Goal: Task Accomplishment & Management: Complete application form

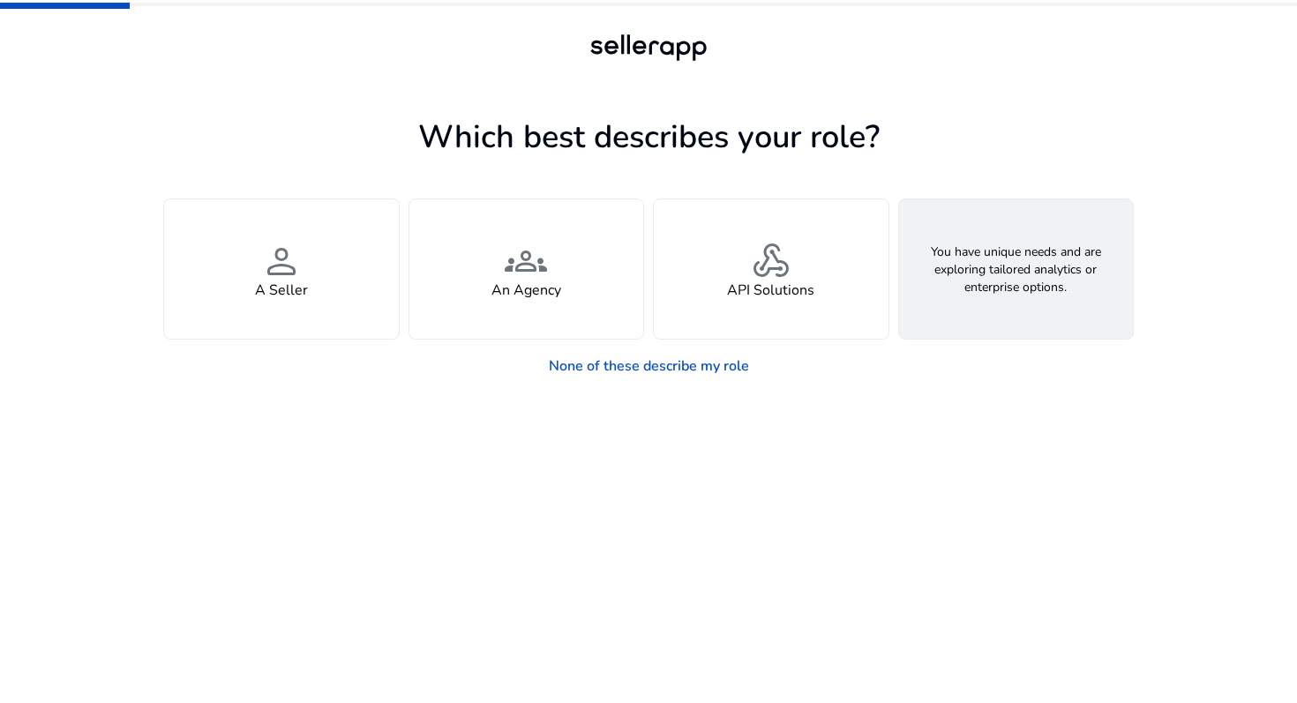
click at [1032, 273] on span "feature_search" at bounding box center [1015, 261] width 42 height 42
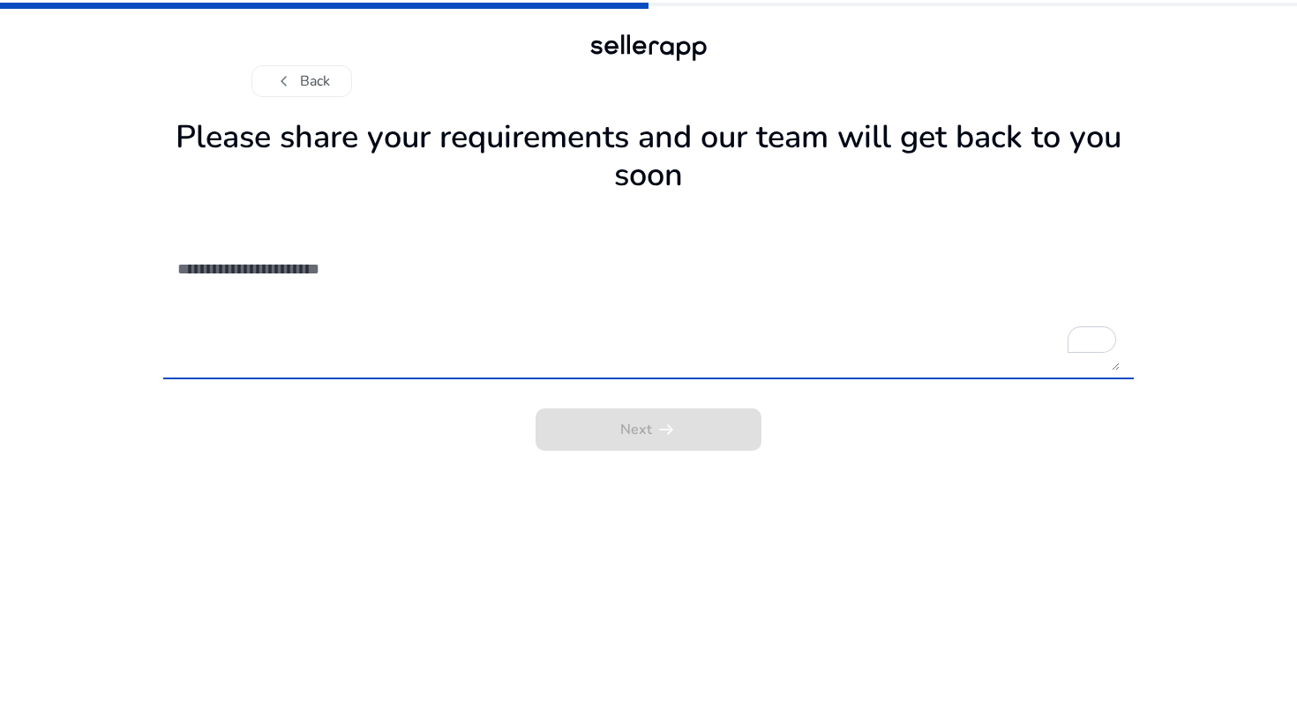
click at [357, 358] on textarea "To enrich screen reader interactions, please activate Accessibility in Grammarl…" at bounding box center [648, 307] width 942 height 125
click at [290, 84] on span "chevron_left" at bounding box center [283, 81] width 21 height 21
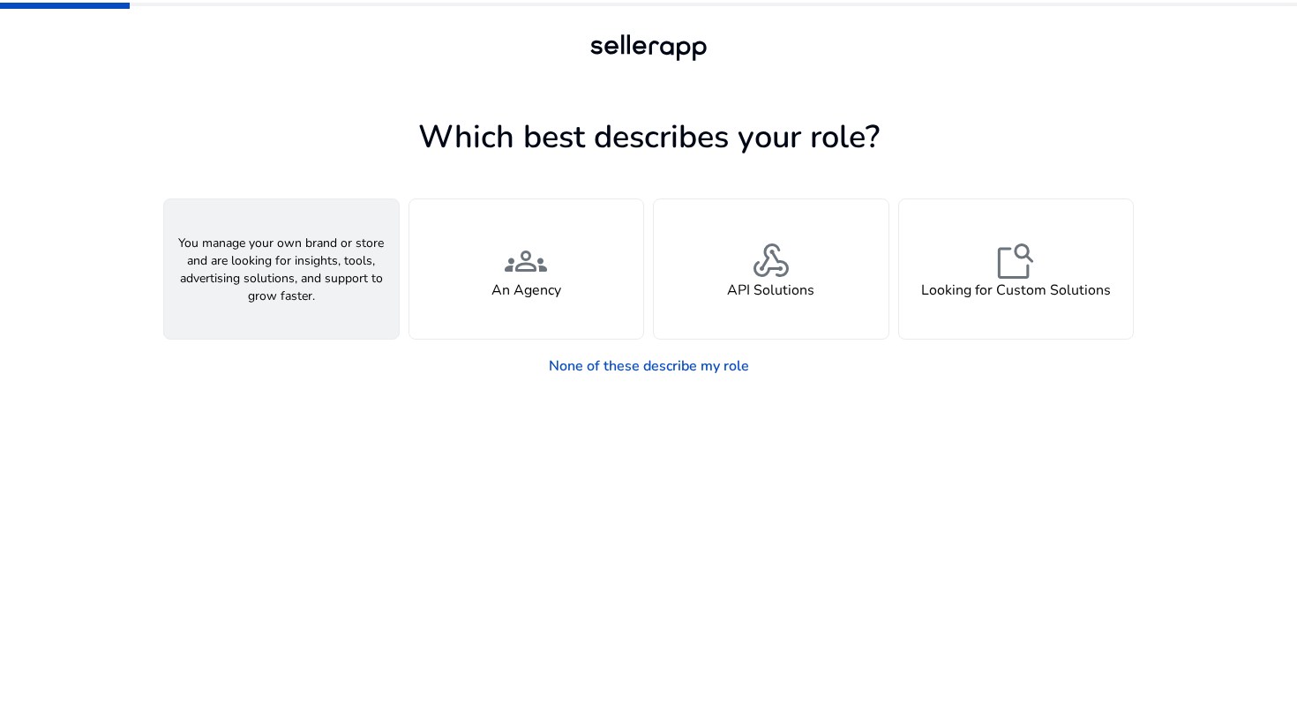
click at [320, 325] on div "person A Seller" at bounding box center [281, 268] width 235 height 139
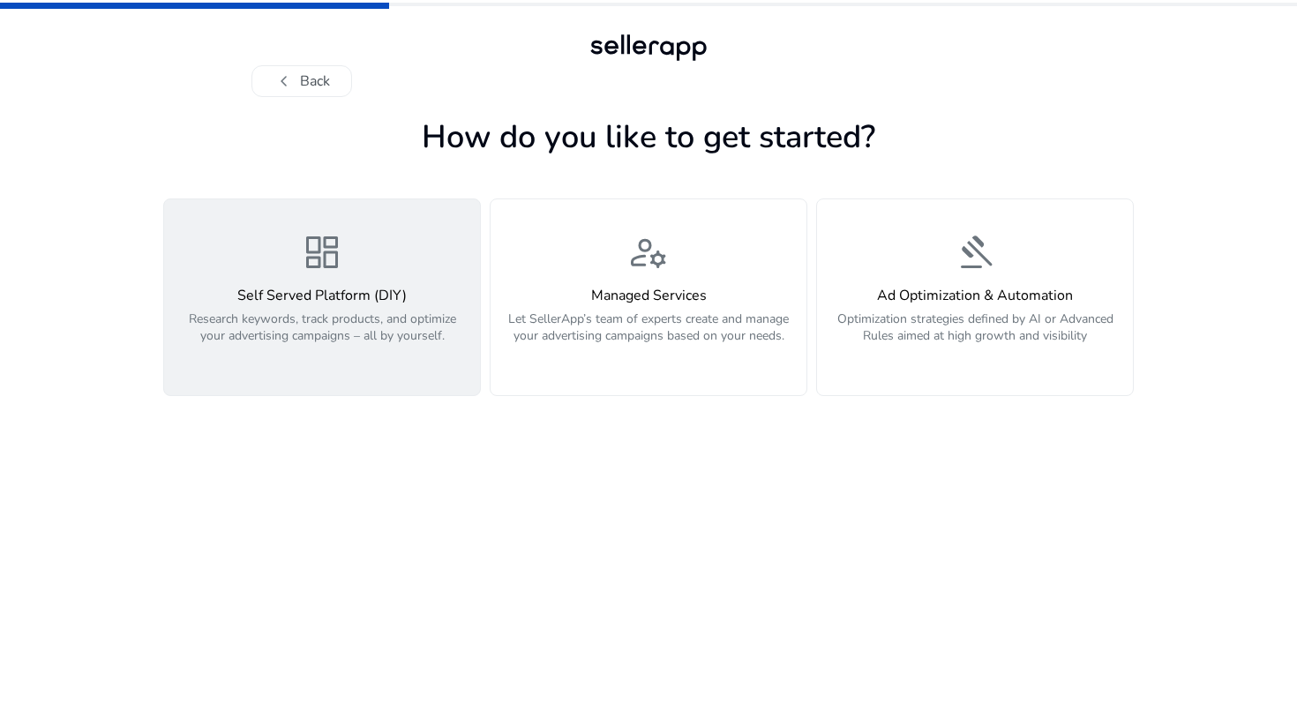
click at [321, 325] on p "Research keywords, track products, and optimize your advertising campaigns – al…" at bounding box center [322, 336] width 295 height 53
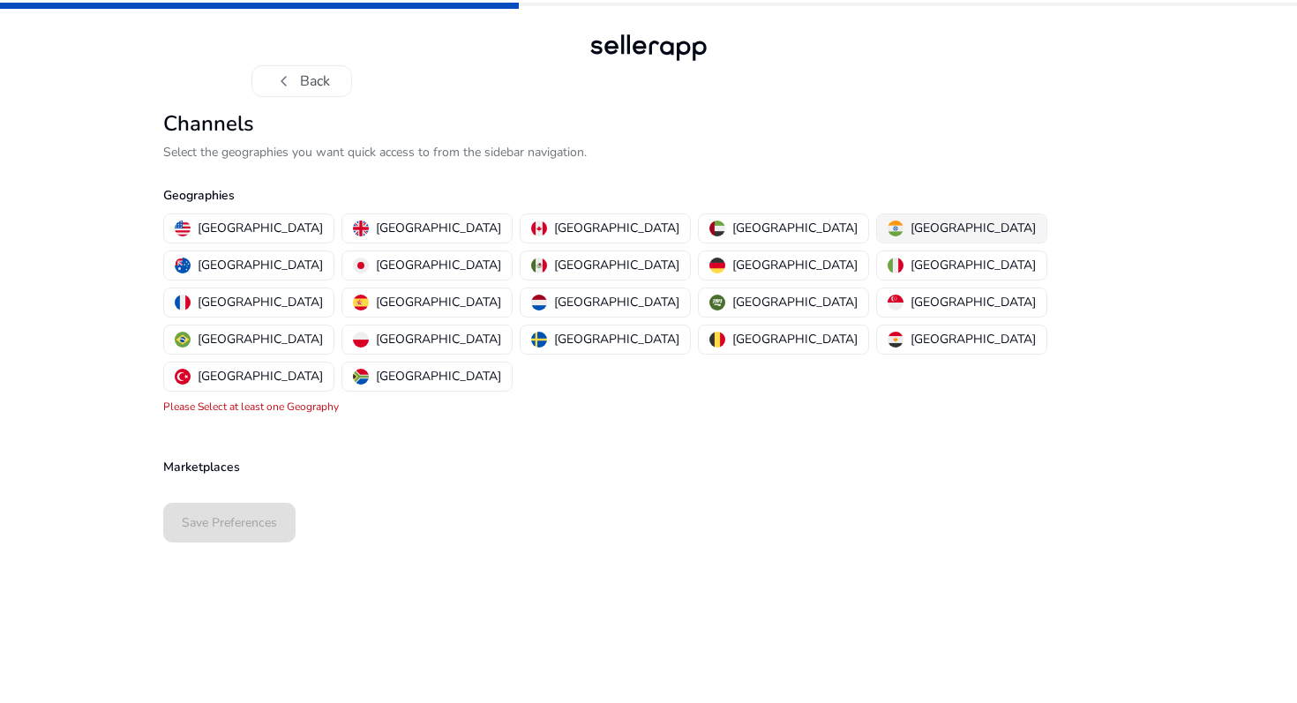
click at [910, 224] on p "[GEOGRAPHIC_DATA]" at bounding box center [972, 228] width 125 height 19
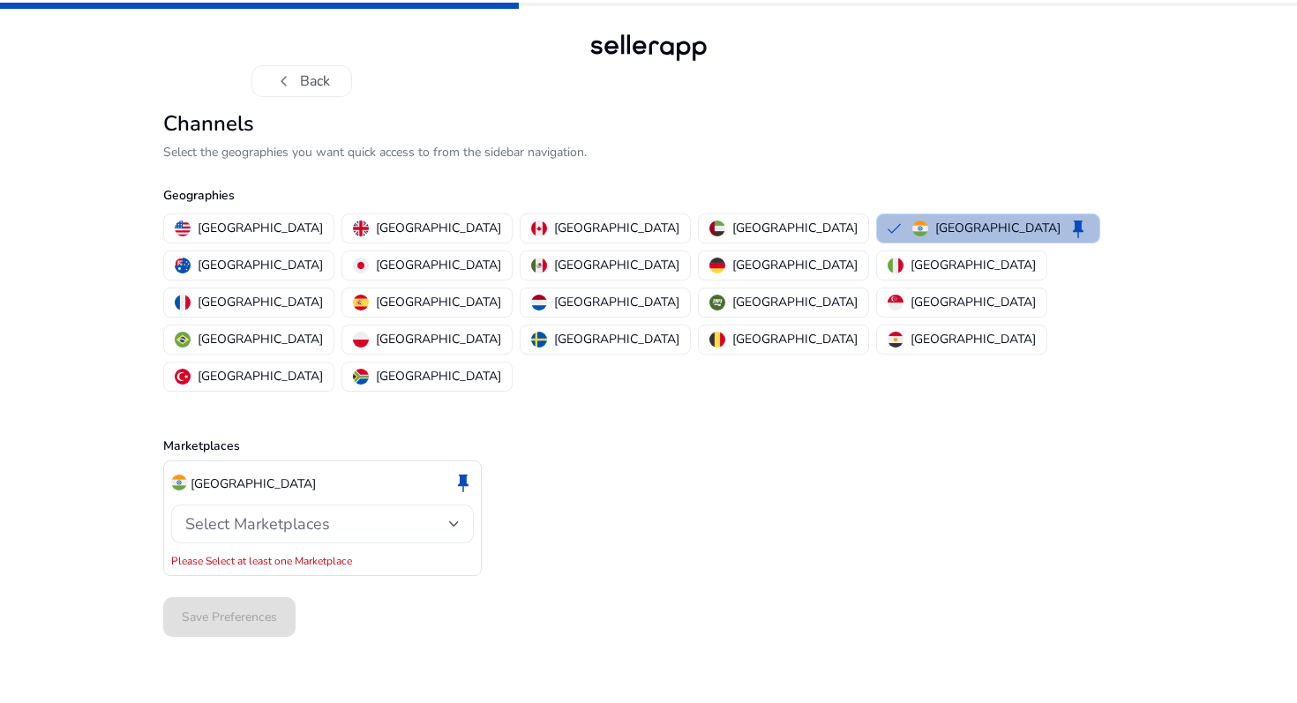
click at [353, 514] on div "Select Marketplaces" at bounding box center [317, 523] width 264 height 19
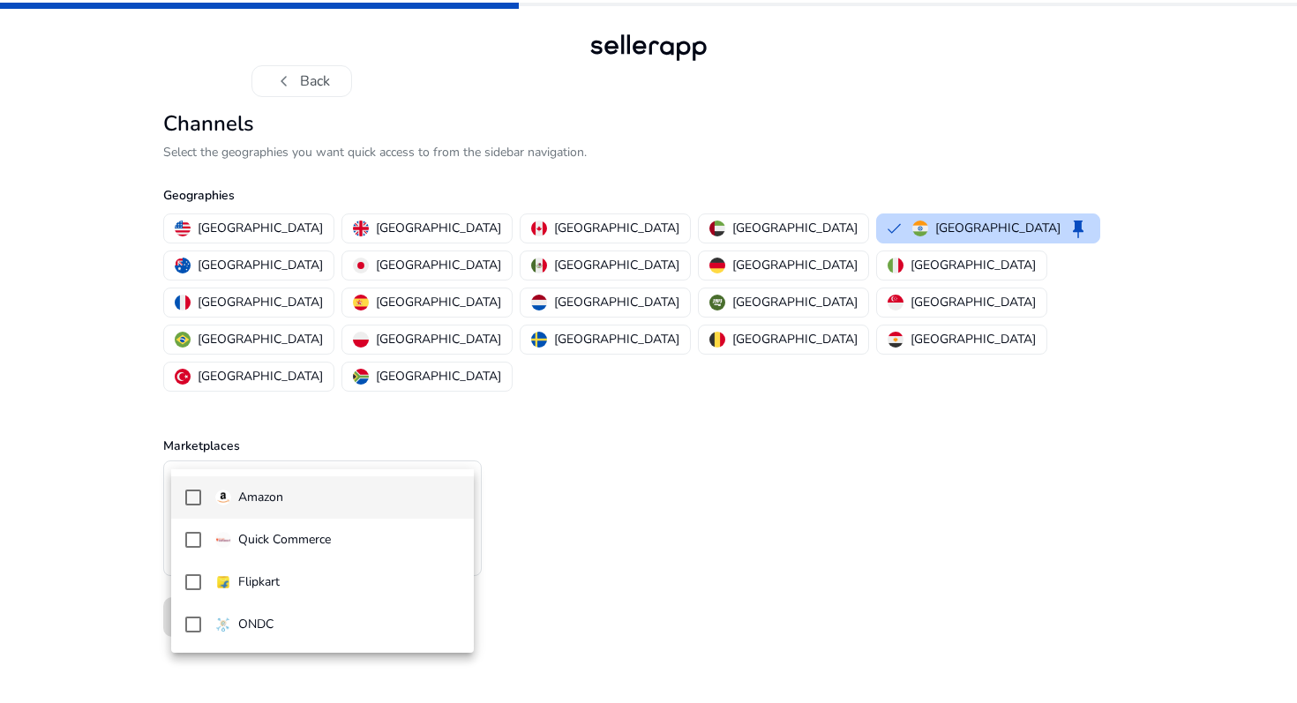
click at [344, 493] on span "Amazon" at bounding box center [337, 497] width 244 height 19
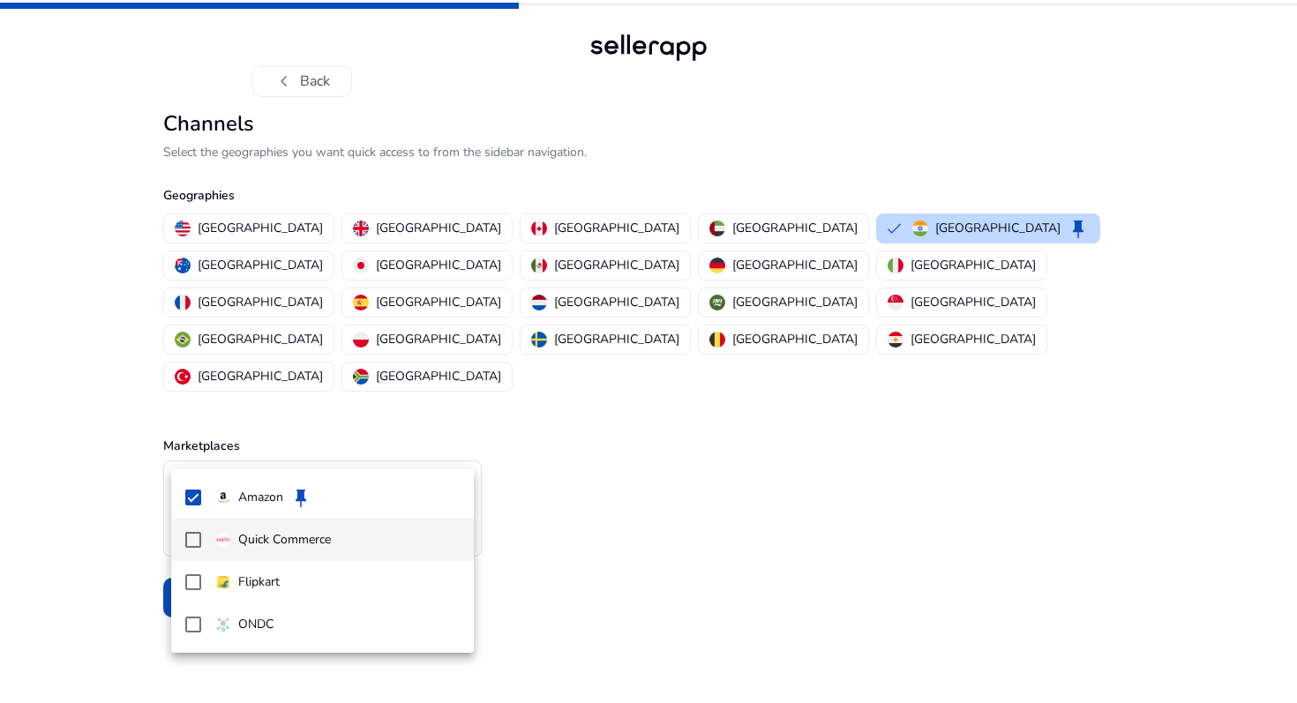
click at [343, 536] on span "Quick Commerce" at bounding box center [337, 539] width 244 height 19
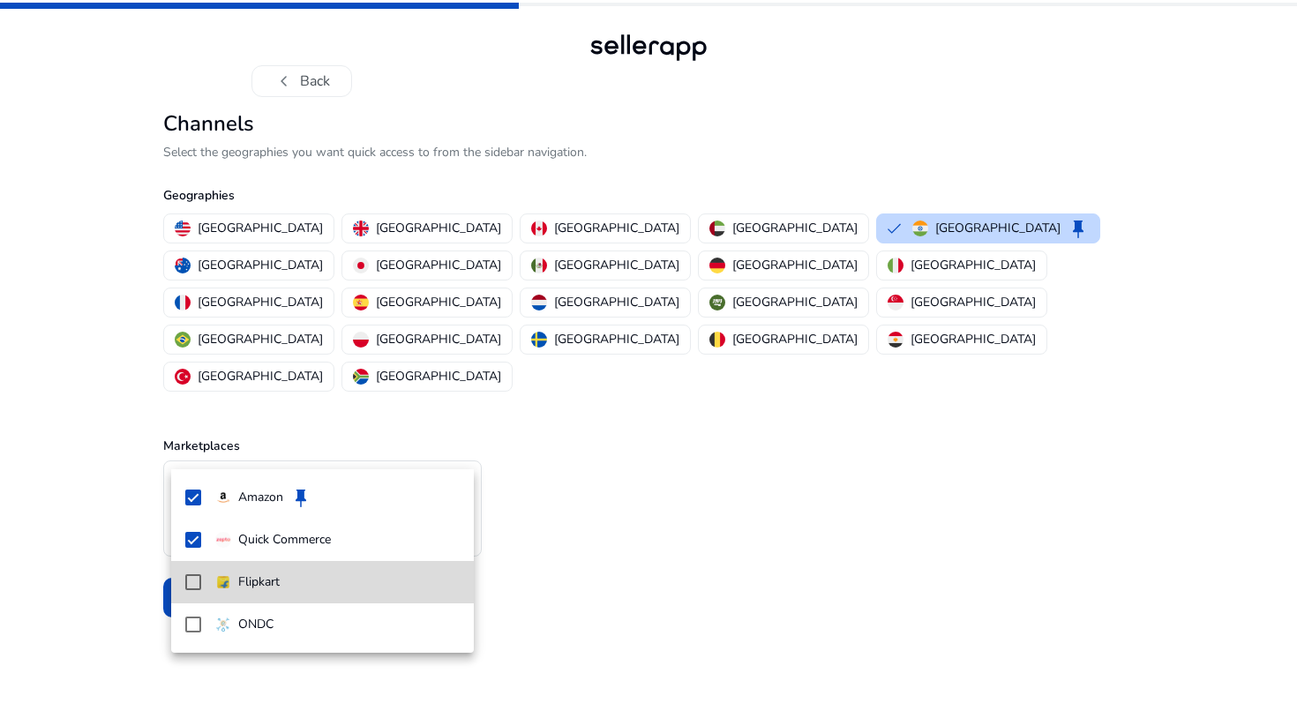
click at [332, 571] on mat-option "Flipkart" at bounding box center [322, 582] width 303 height 42
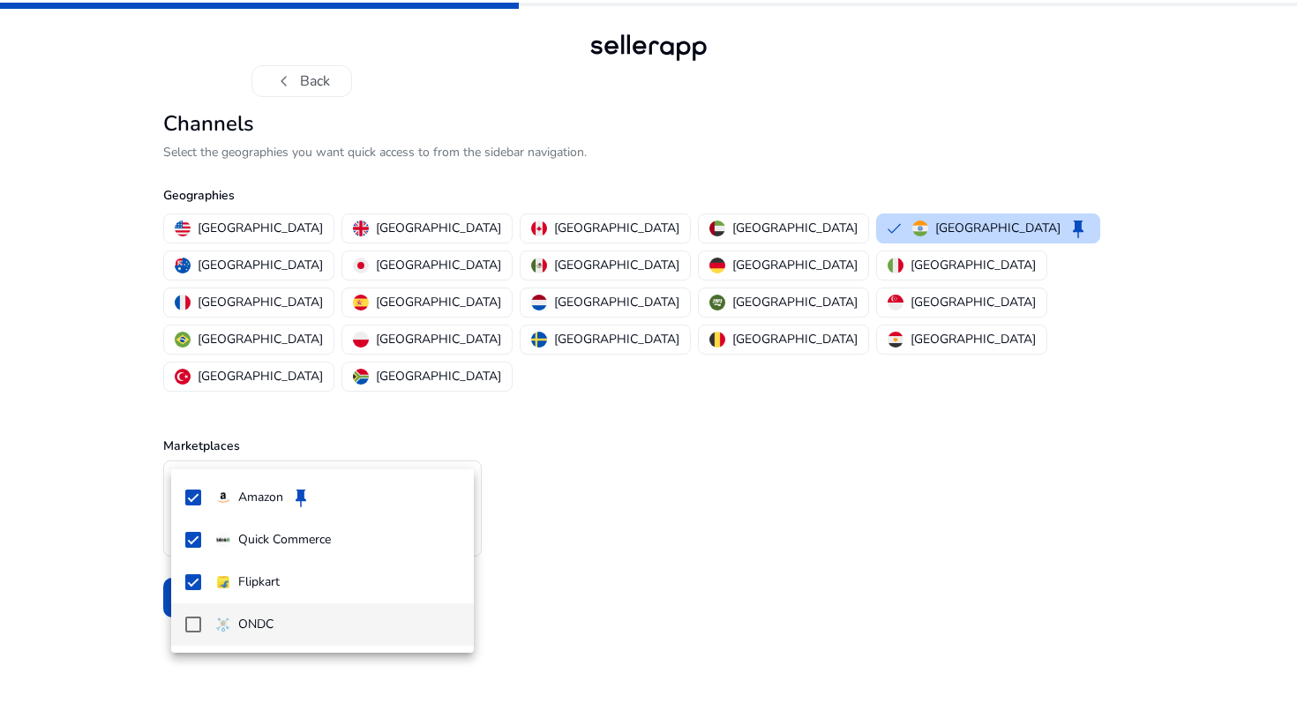
click at [319, 615] on span "ONDC" at bounding box center [337, 624] width 244 height 19
click at [540, 572] on div at bounding box center [648, 351] width 1297 height 703
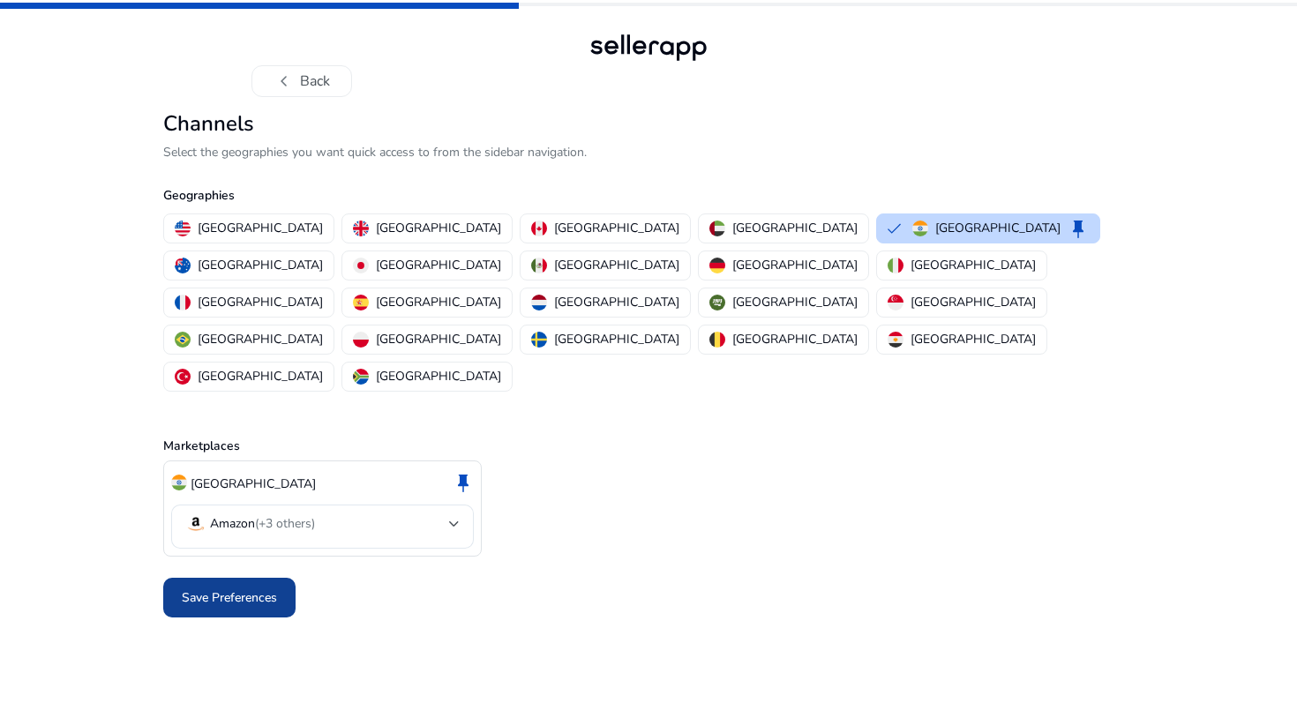
click at [221, 588] on span "Save Preferences" at bounding box center [229, 597] width 95 height 19
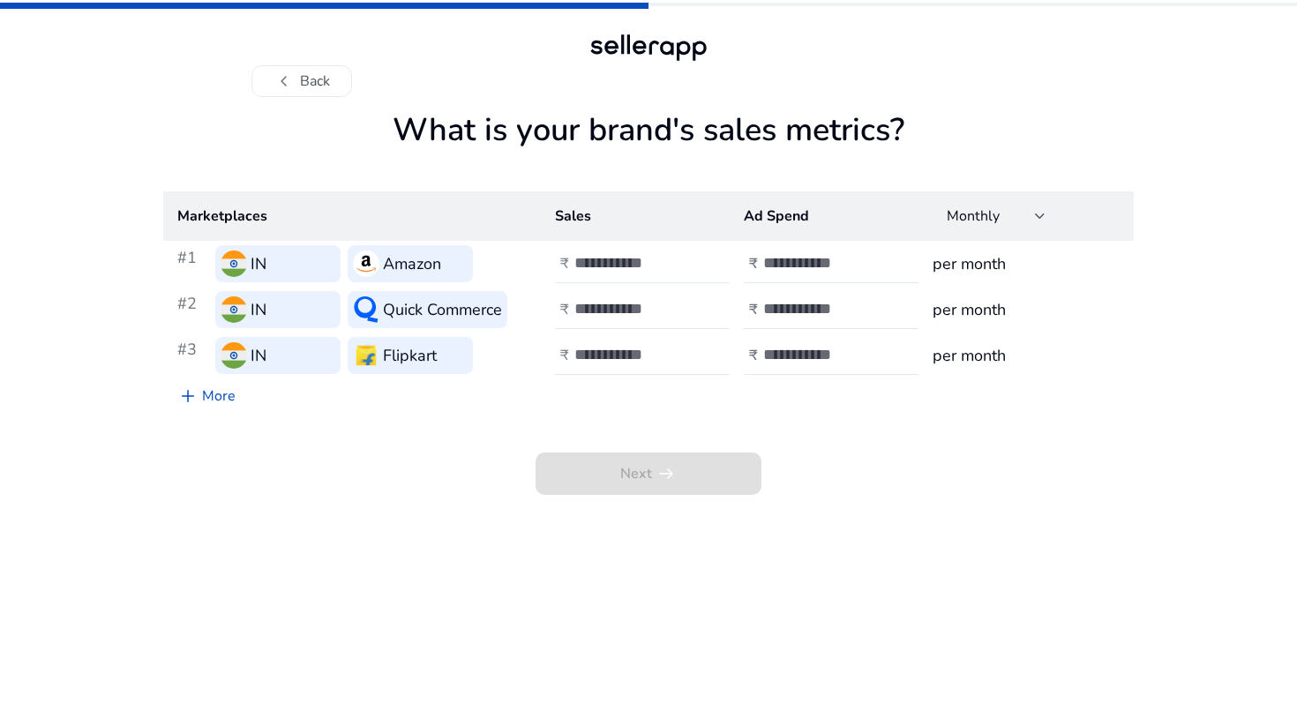
click at [587, 252] on div at bounding box center [653, 263] width 159 height 39
click at [326, 94] on button "chevron_left Back" at bounding box center [301, 81] width 101 height 32
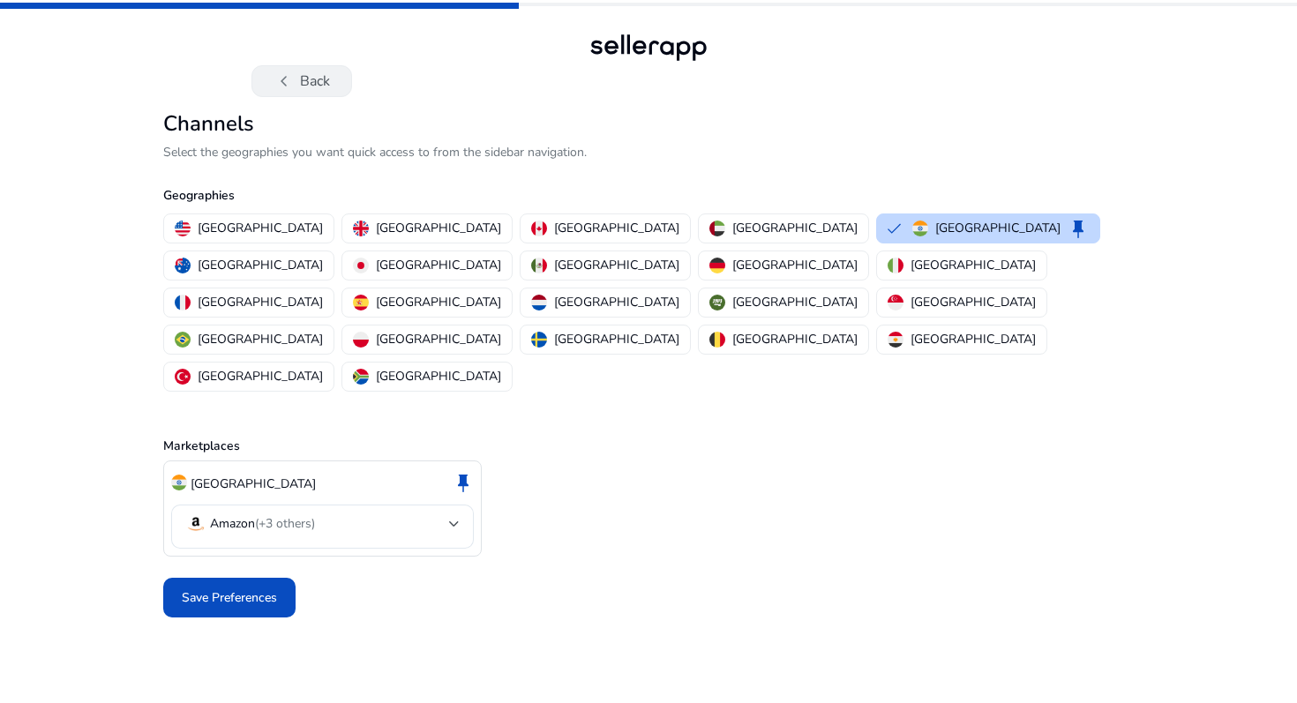
click at [326, 94] on button "chevron_left Back" at bounding box center [301, 81] width 101 height 32
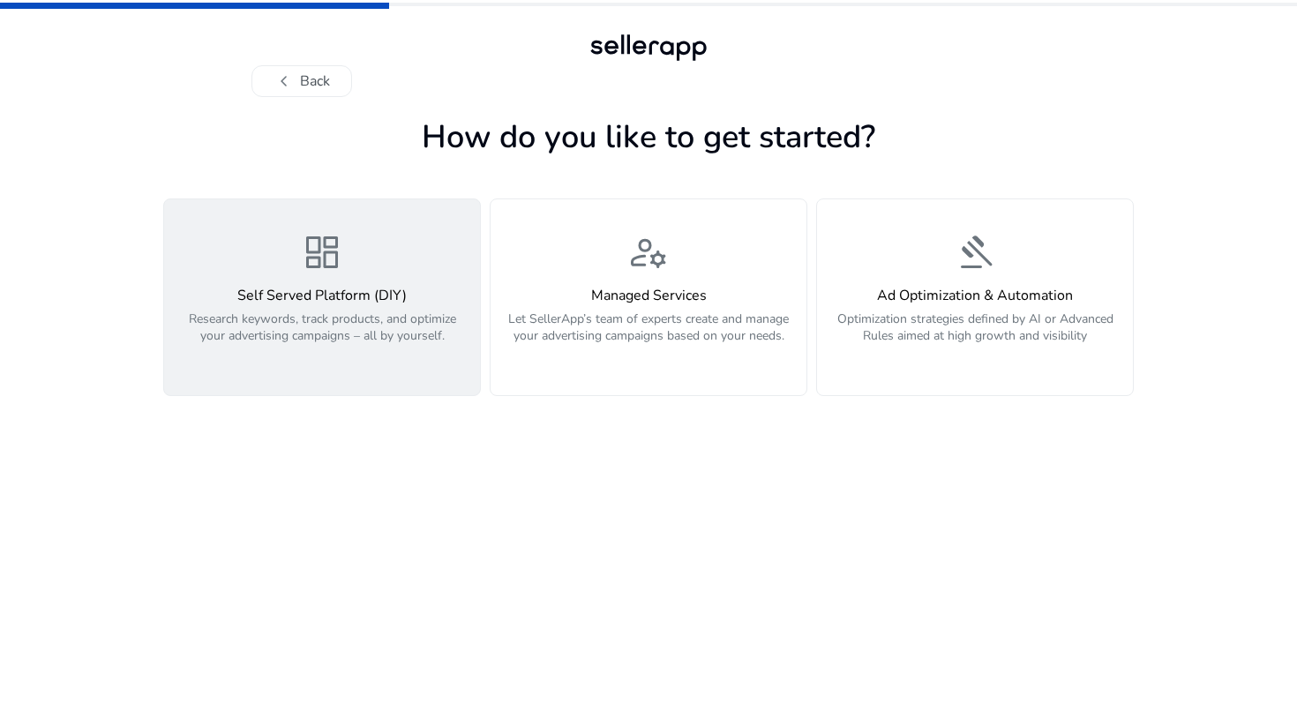
click at [357, 349] on p "Research keywords, track products, and optimize your advertising campaigns – al…" at bounding box center [322, 336] width 295 height 53
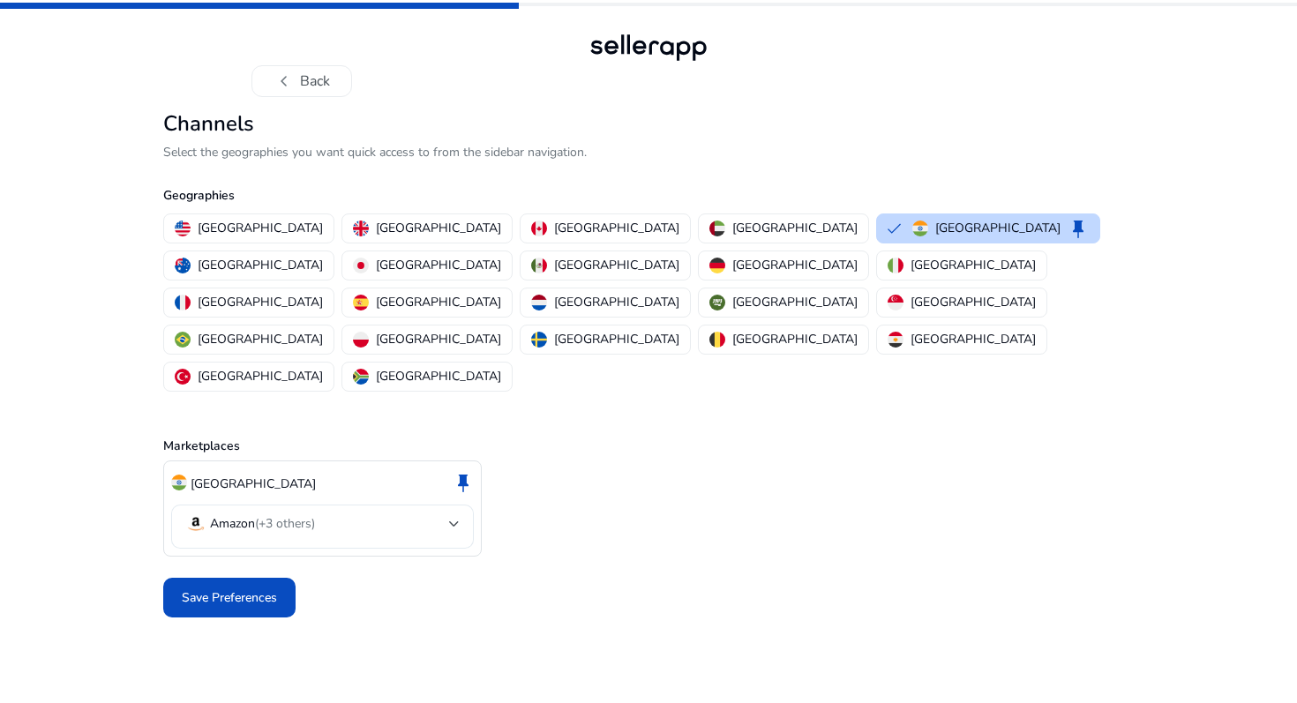
click at [320, 513] on mat-select "Amazon (+3 others)" at bounding box center [322, 526] width 274 height 26
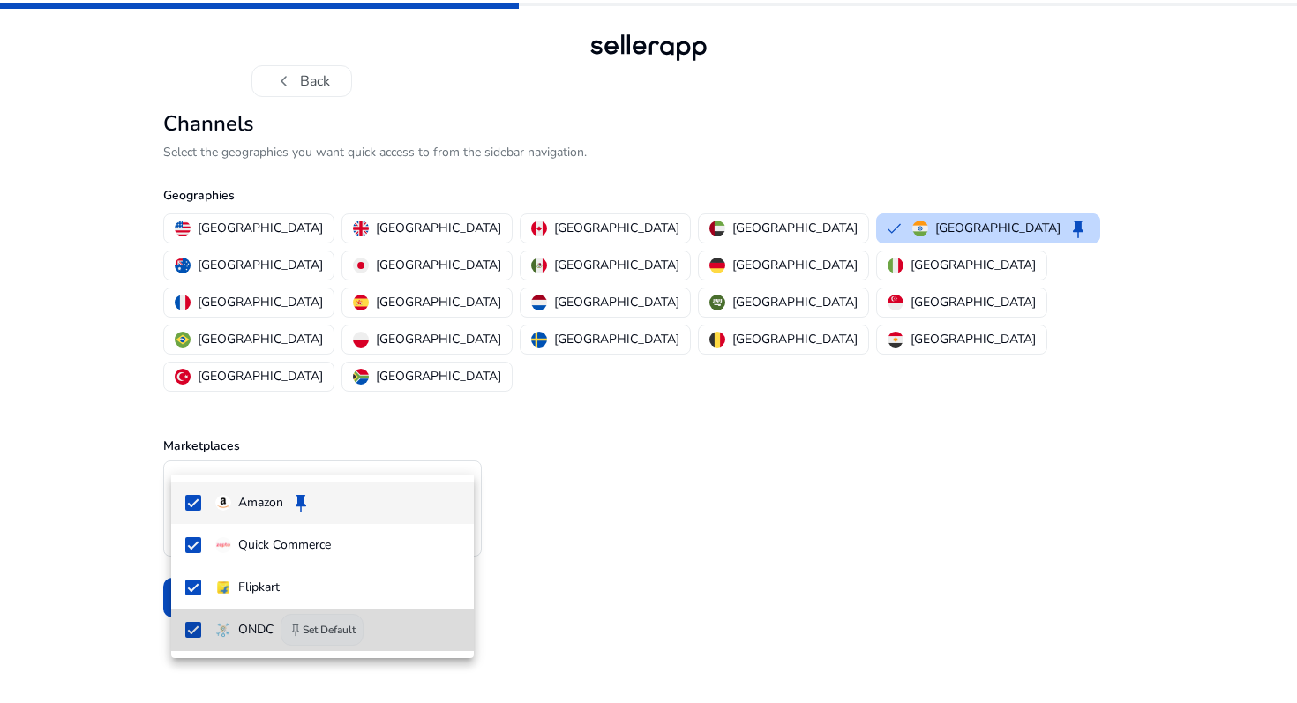
click at [288, 622] on button "keep Set Default" at bounding box center [322, 630] width 83 height 32
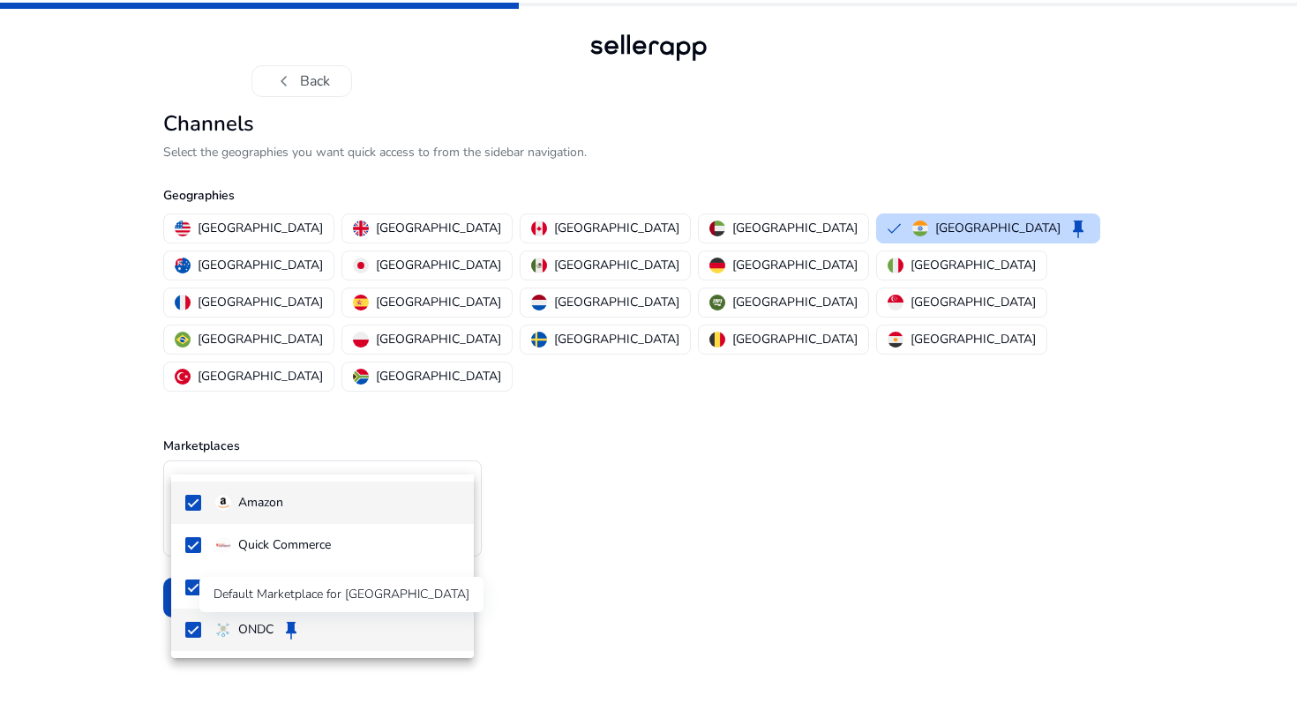
click at [287, 588] on div "Default Marketplace for [GEOGRAPHIC_DATA]" at bounding box center [341, 594] width 284 height 35
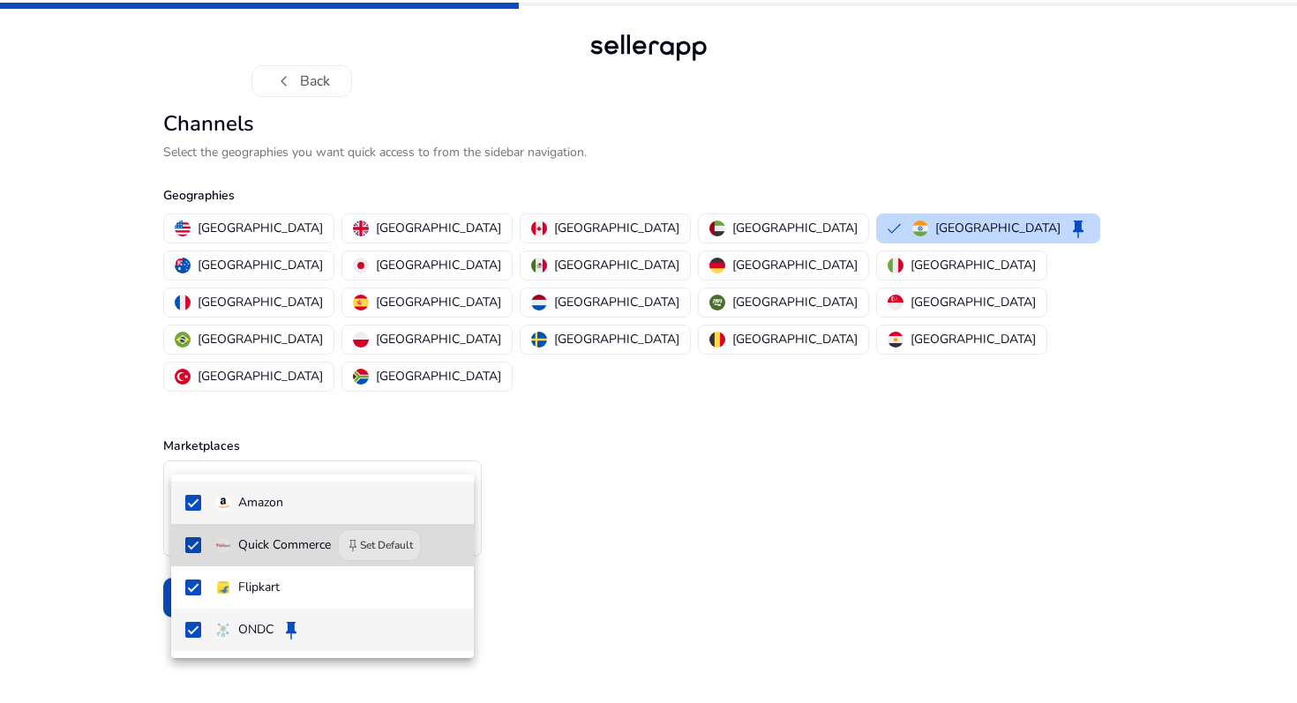
click at [295, 545] on p "Quick Commerce" at bounding box center [284, 544] width 93 height 19
click at [290, 550] on p "Quick Commerce" at bounding box center [284, 544] width 93 height 19
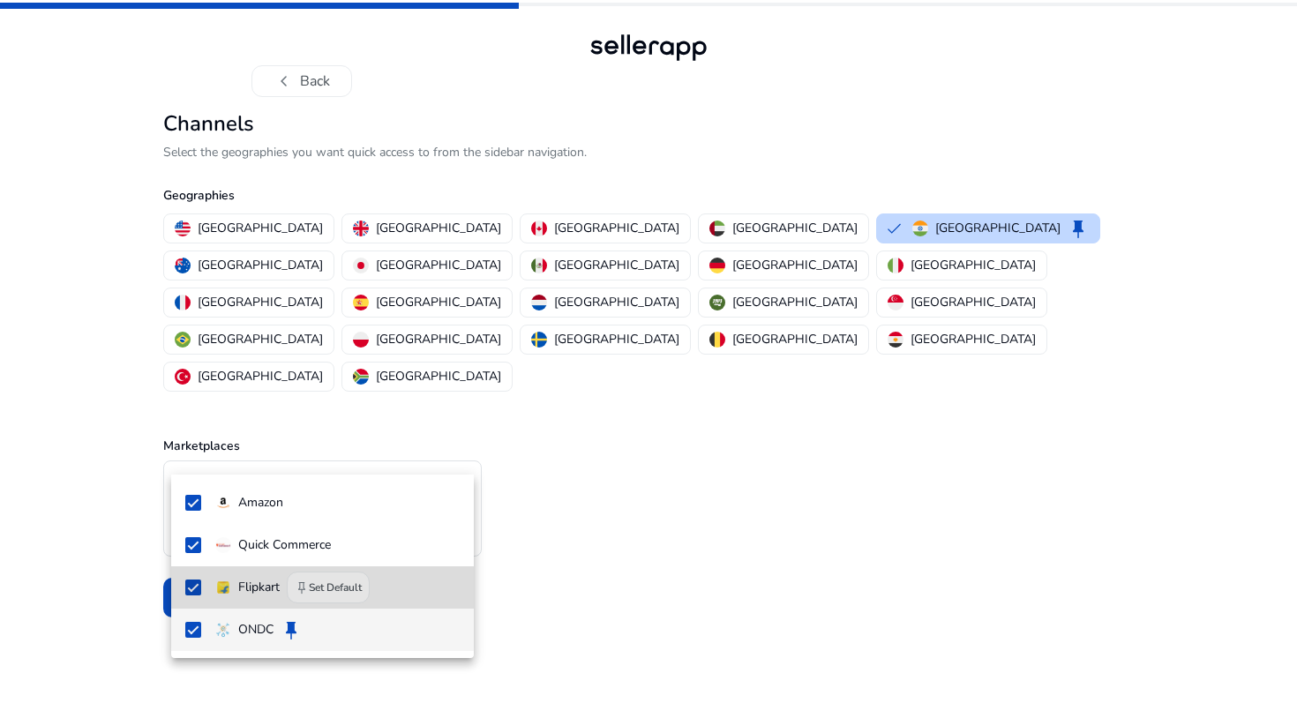
click at [282, 579] on span "Flipkart keep Set Default" at bounding box center [337, 588] width 244 height 32
click at [628, 563] on div at bounding box center [648, 351] width 1297 height 703
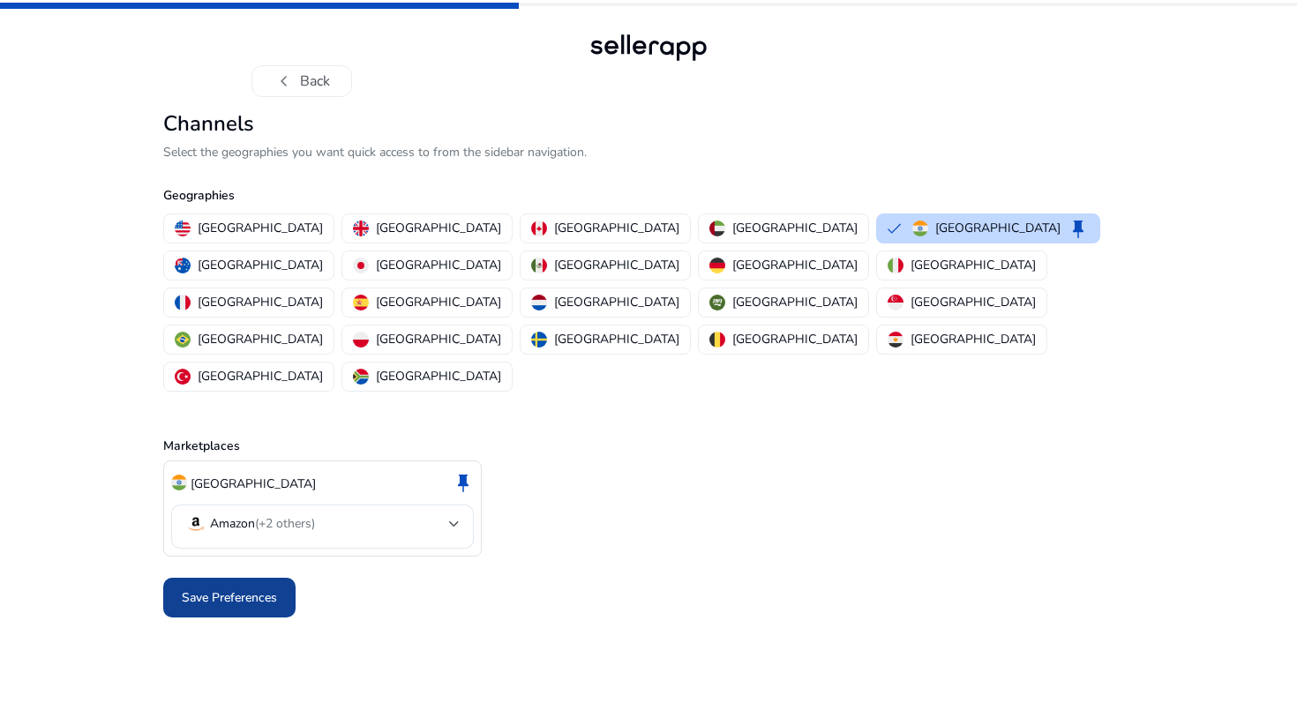
click at [268, 588] on span "Save Preferences" at bounding box center [229, 597] width 95 height 19
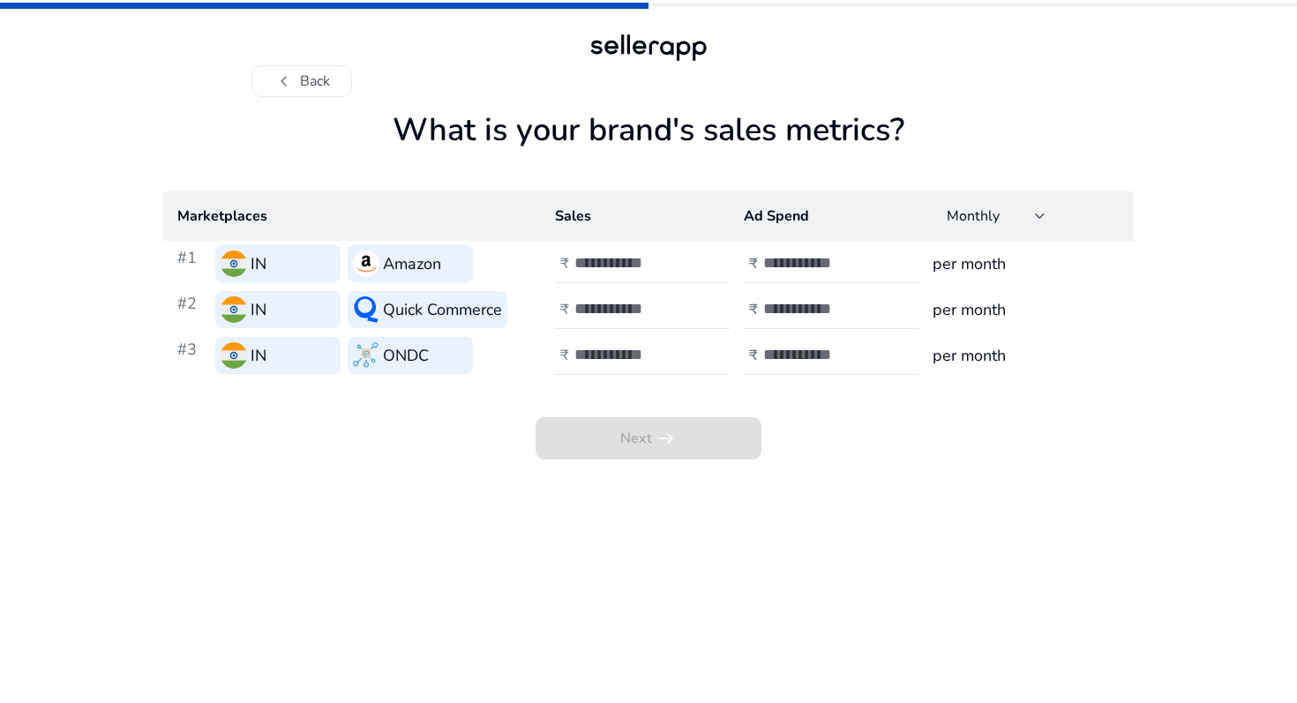
click at [617, 258] on input "number" at bounding box center [633, 262] width 119 height 19
type input "*"
type input "******"
click at [787, 257] on input "number" at bounding box center [822, 262] width 119 height 19
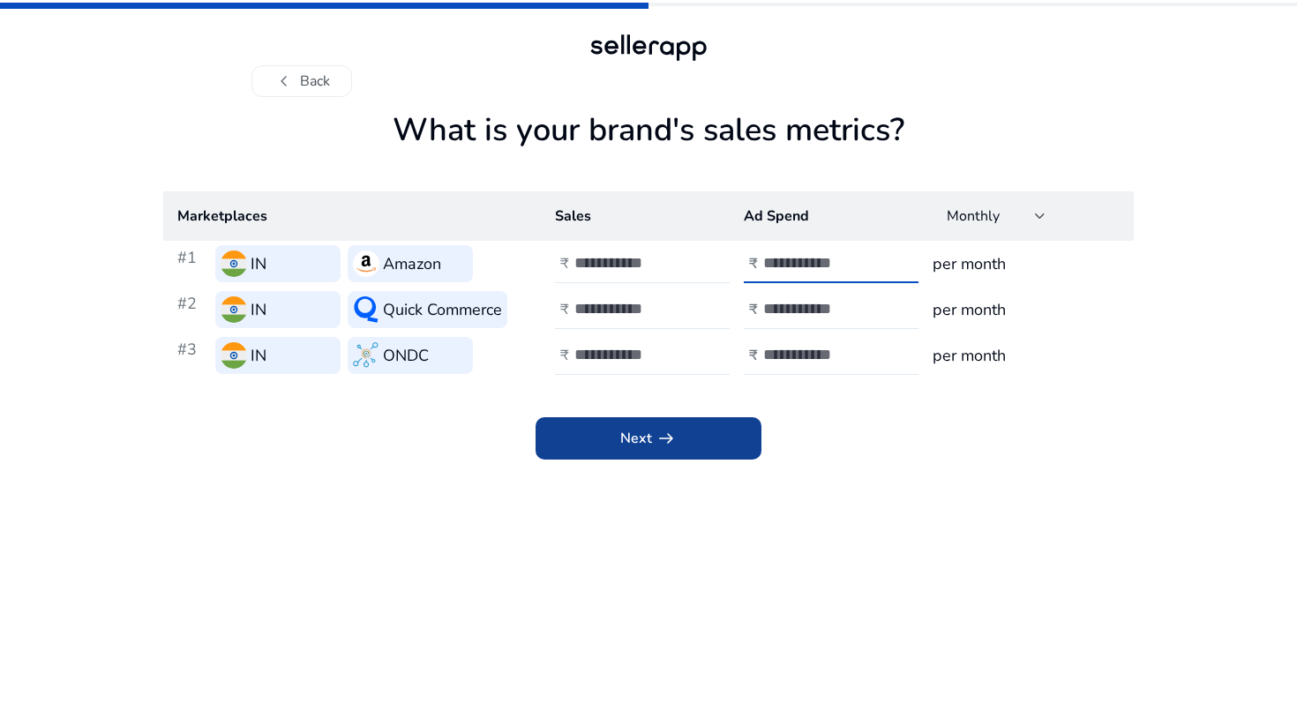
type input "*****"
click at [672, 438] on span "arrow_right_alt" at bounding box center [665, 438] width 21 height 21
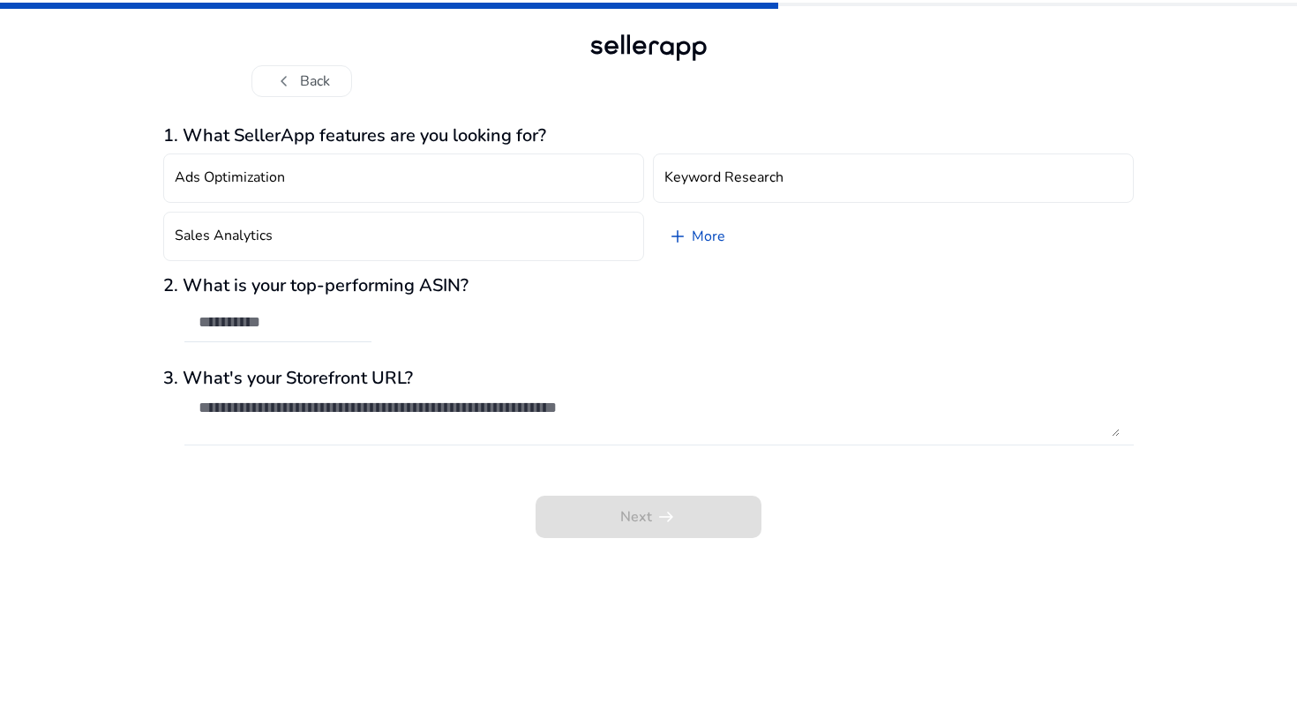
click at [601, 410] on textarea at bounding box center [658, 417] width 921 height 39
